Goal: Transaction & Acquisition: Obtain resource

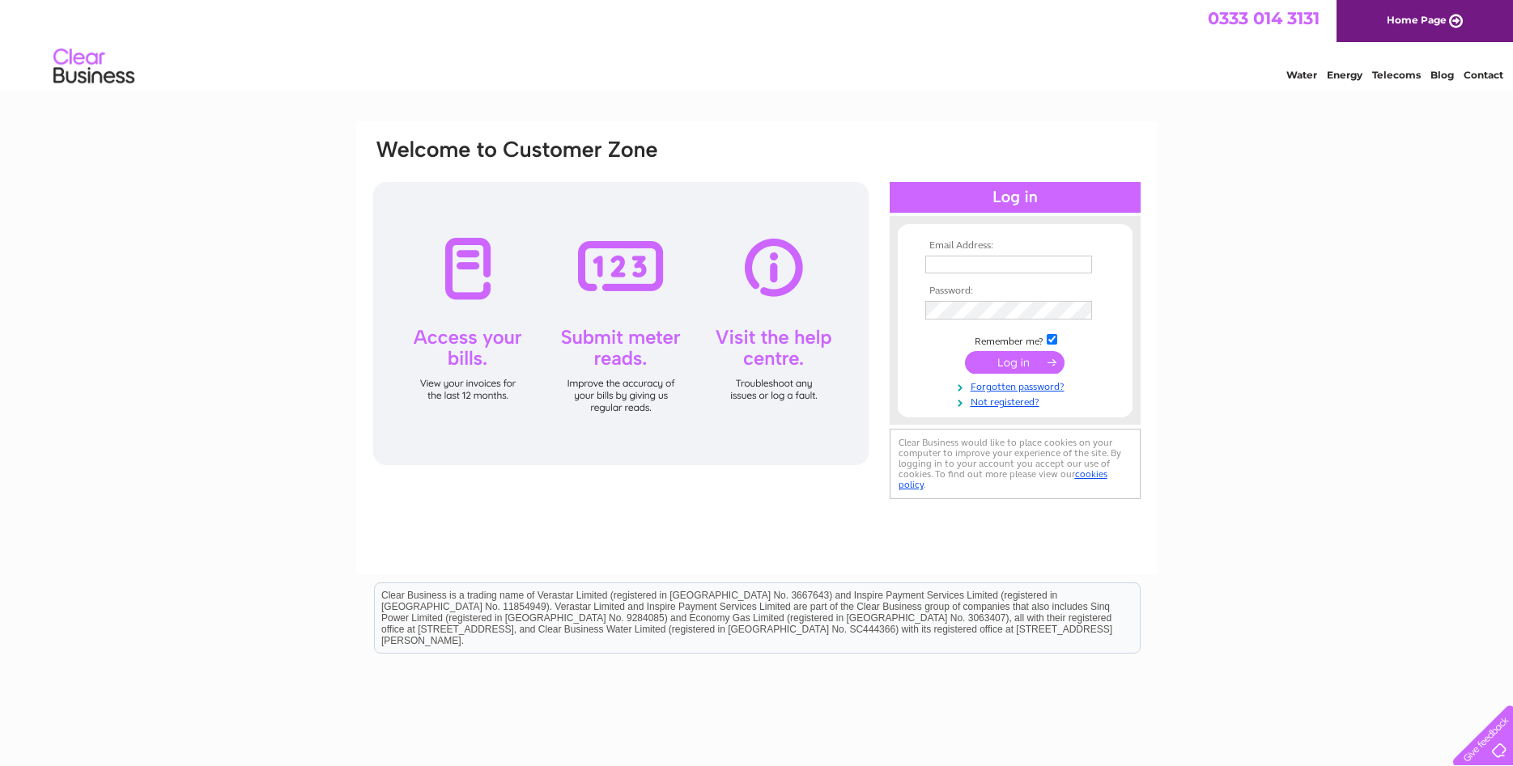
click at [953, 269] on input "text" at bounding box center [1008, 265] width 167 height 18
type input "fiona@vantechengineeringservices.com"
click at [1003, 366] on input "submit" at bounding box center [1015, 362] width 100 height 23
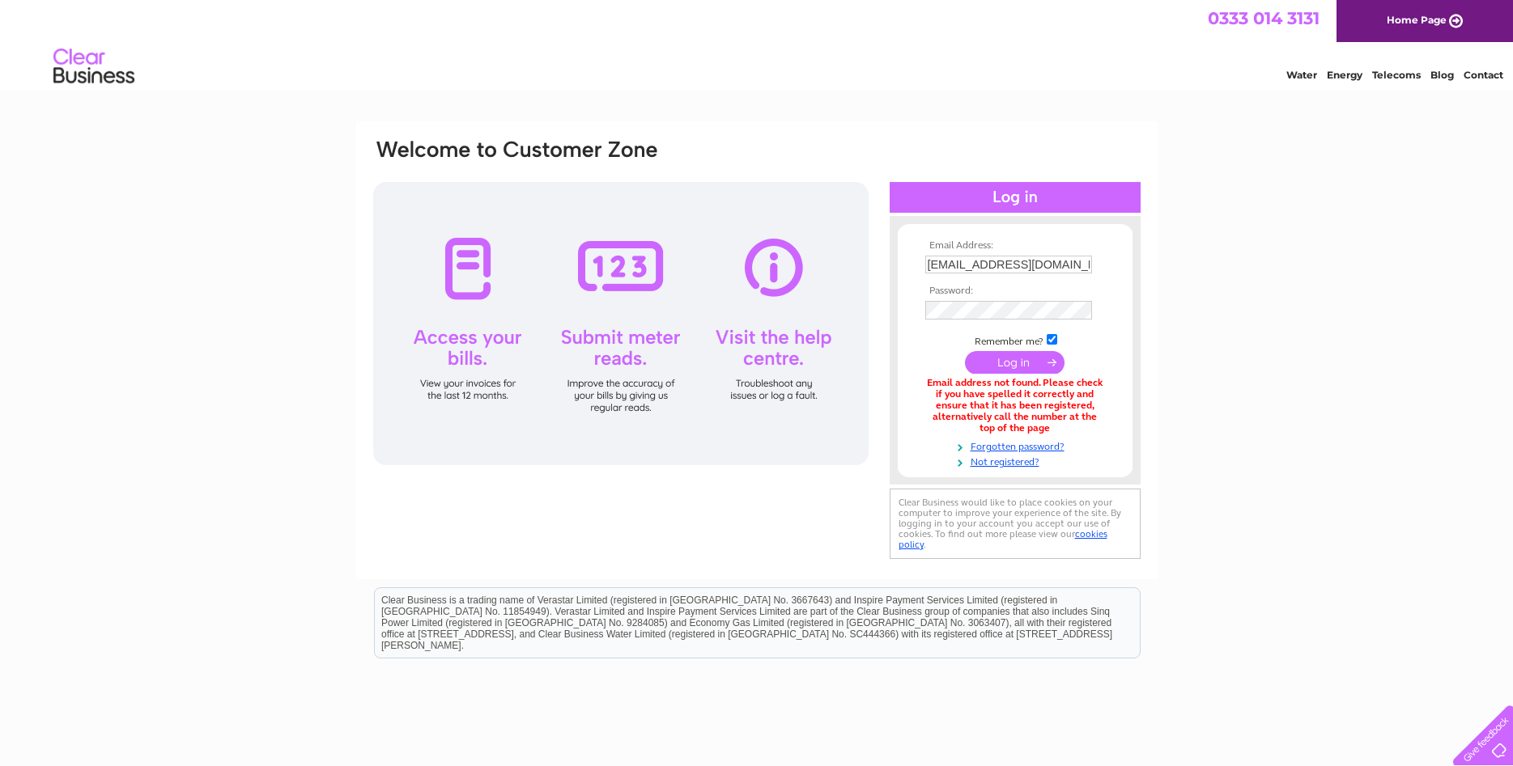
click at [951, 265] on input "fiona@vantechengineeringservices.com" at bounding box center [1008, 265] width 167 height 18
type input "[EMAIL_ADDRESS][DOMAIN_NAME]"
click at [1003, 362] on input "submit" at bounding box center [1015, 364] width 100 height 23
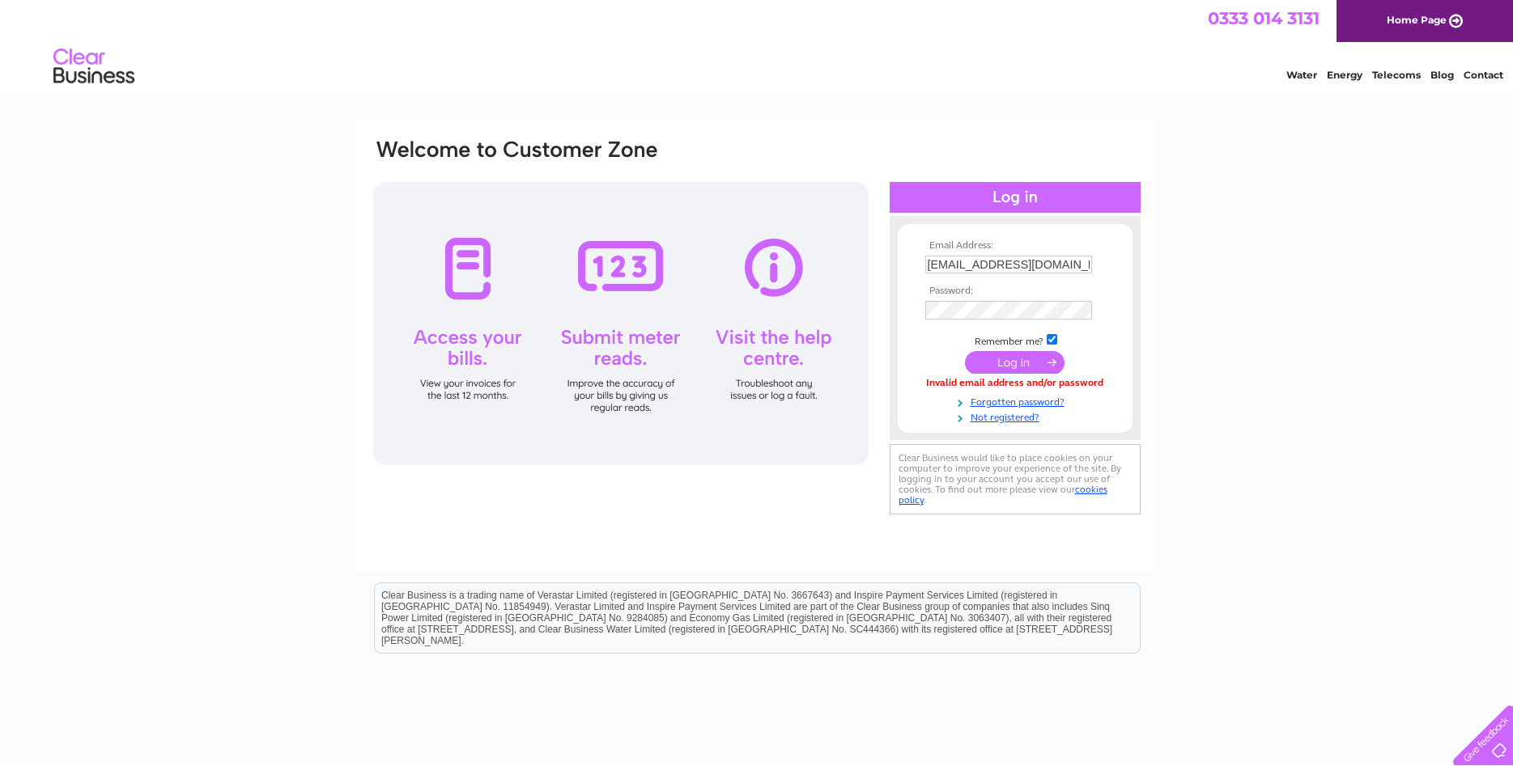
click at [1006, 367] on input "submit" at bounding box center [1015, 362] width 100 height 23
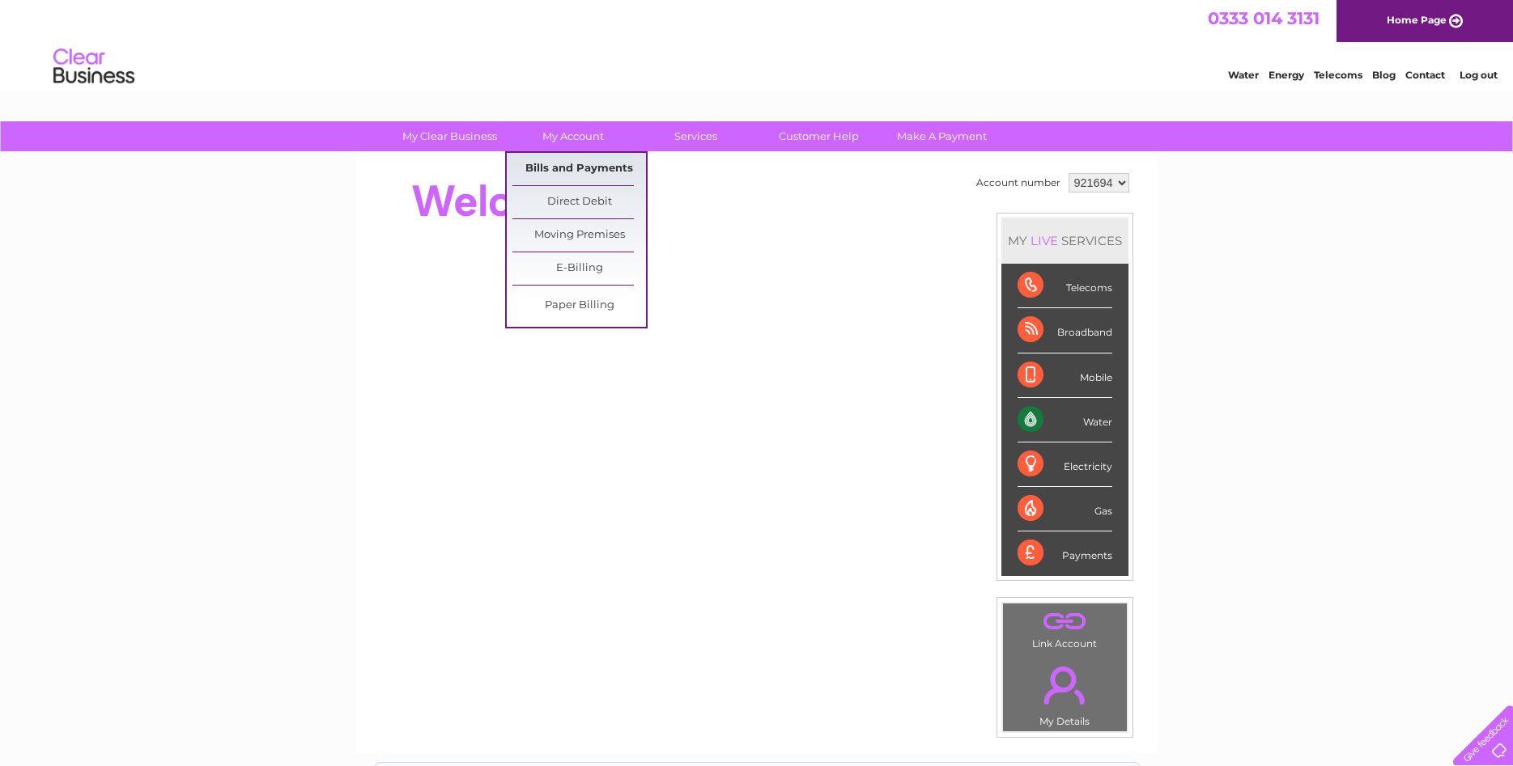
click at [562, 162] on link "Bills and Payments" at bounding box center [579, 169] width 134 height 32
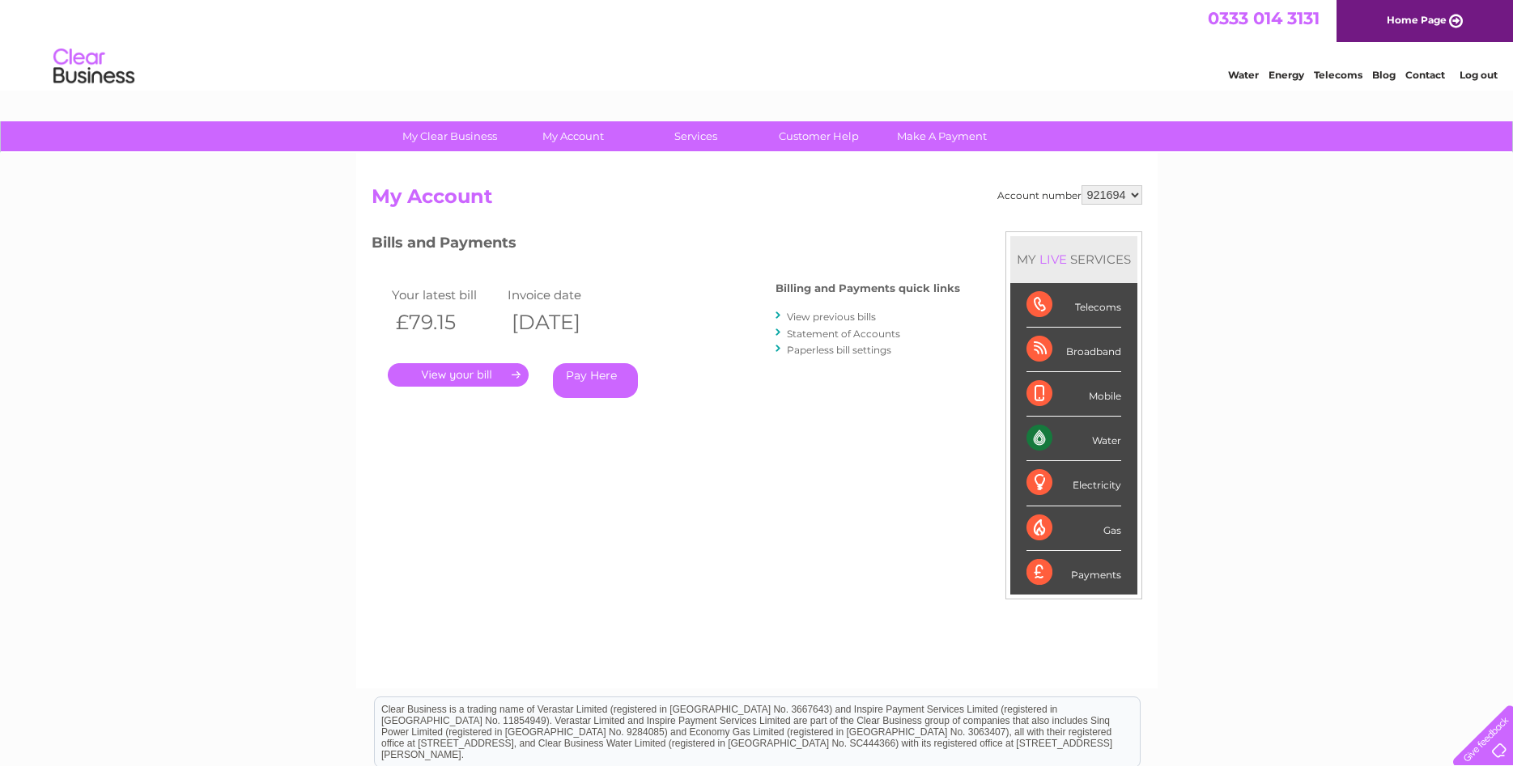
click at [470, 373] on link "." at bounding box center [458, 374] width 141 height 23
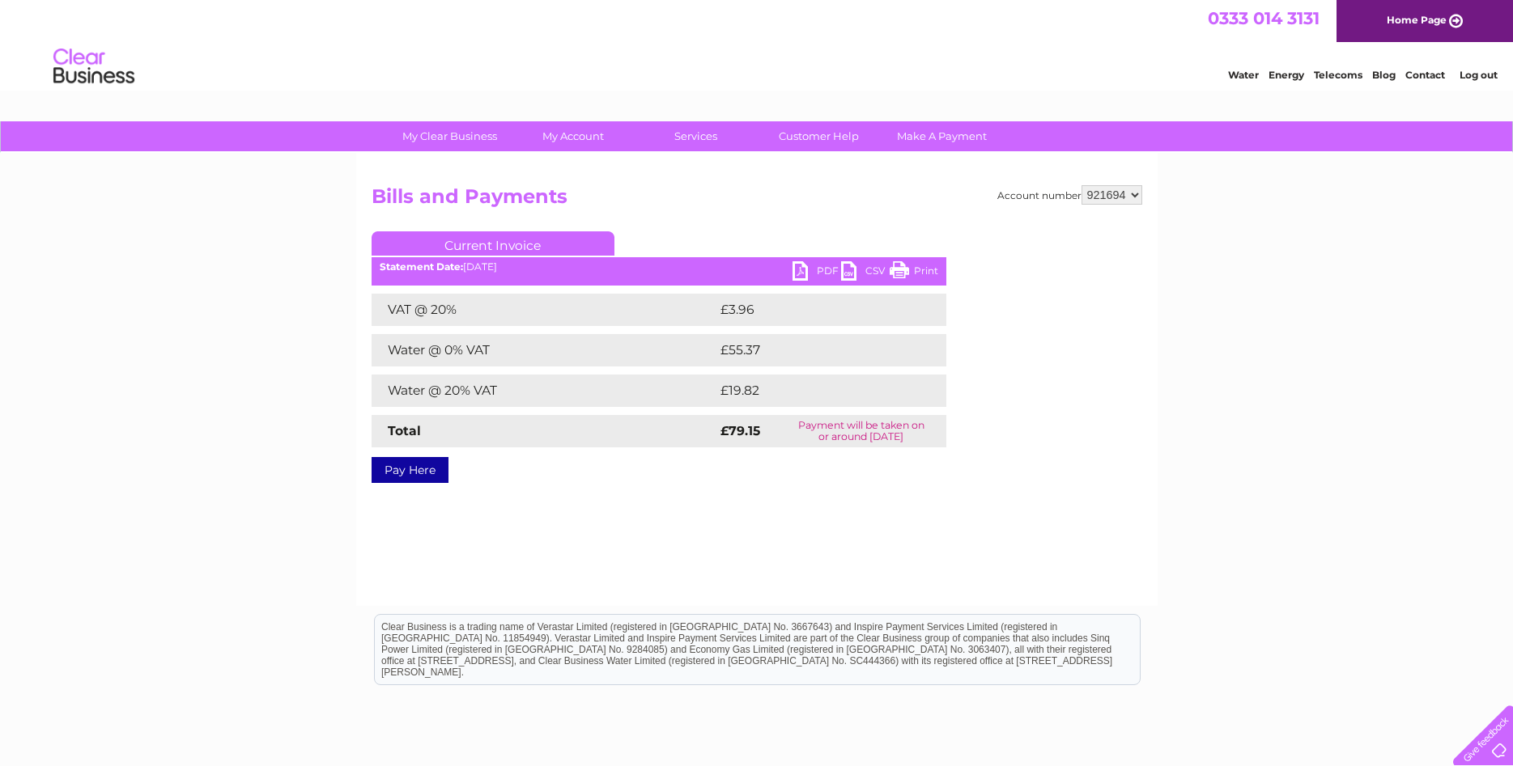
click at [816, 267] on link "PDF" at bounding box center [816, 272] width 49 height 23
click at [1483, 77] on link "Log out" at bounding box center [1478, 75] width 38 height 12
